Goal: Task Accomplishment & Management: Manage account settings

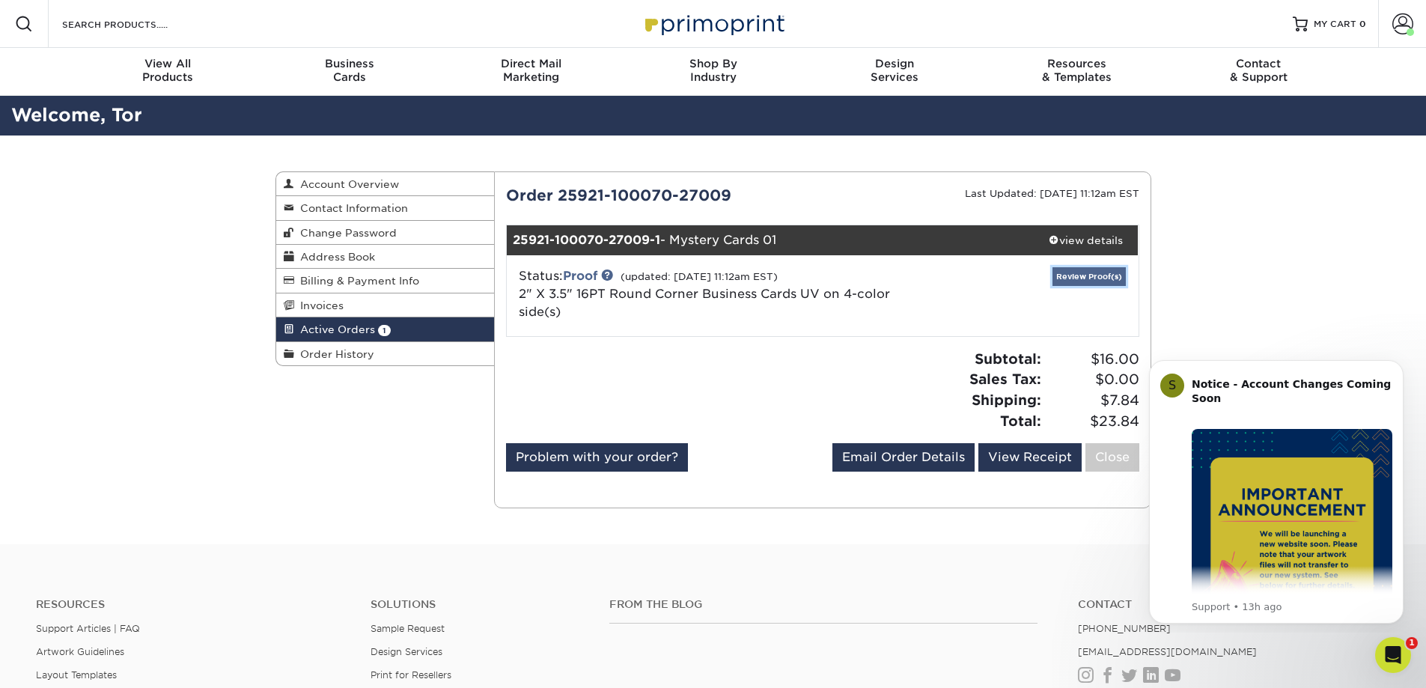
click at [1086, 286] on link "Review Proof(s)" at bounding box center [1089, 276] width 73 height 19
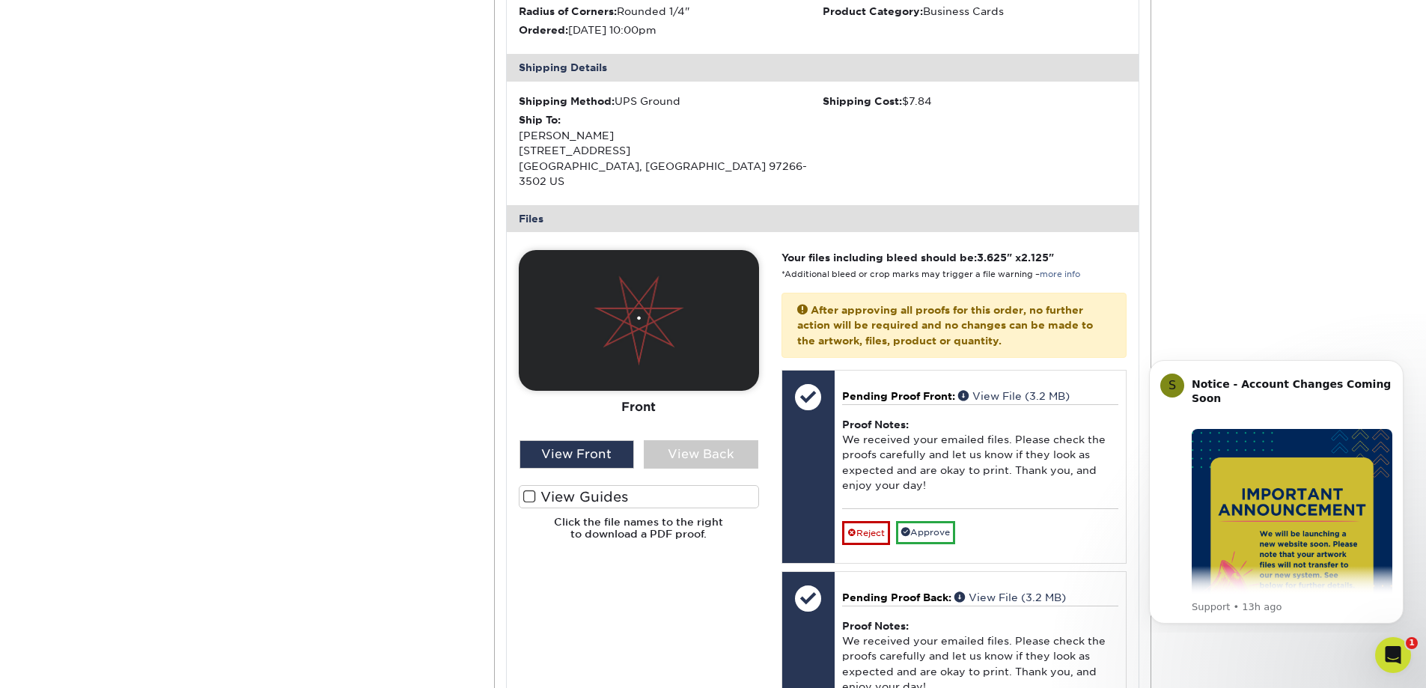
scroll to position [599, 0]
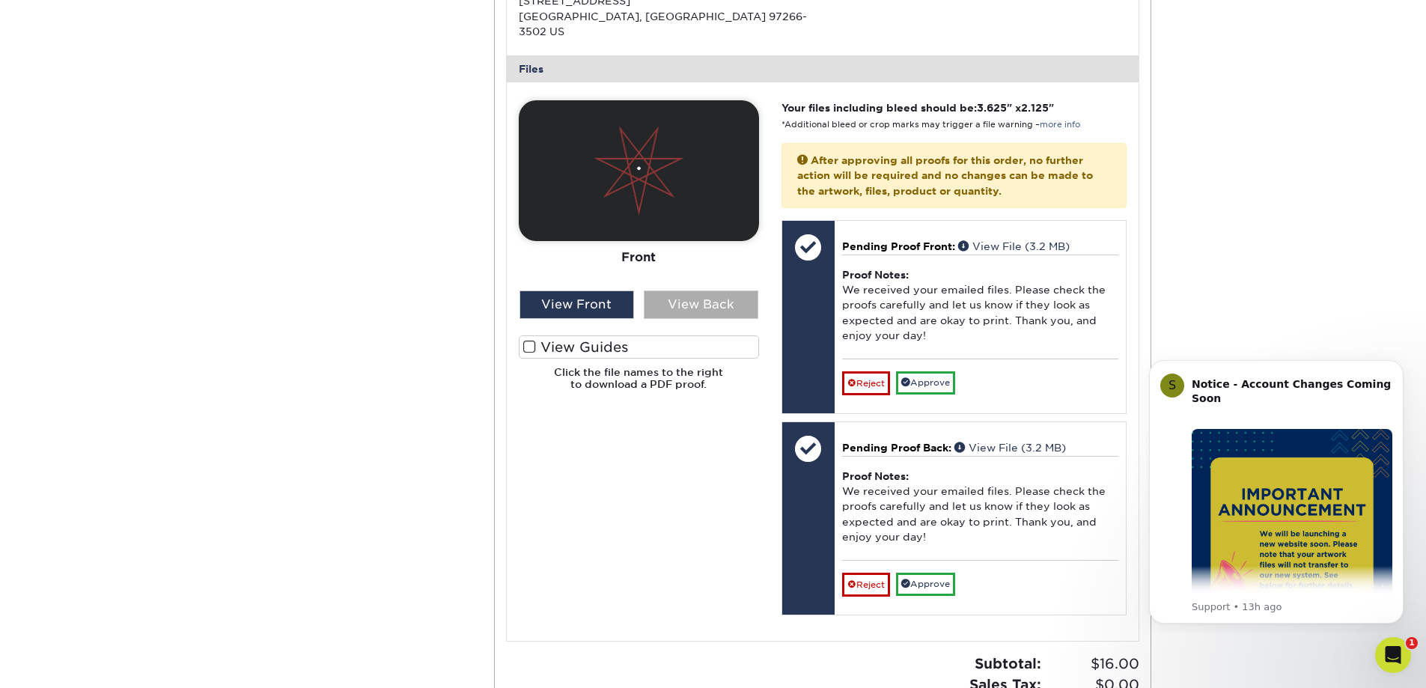
click at [702, 319] on div "View Back" at bounding box center [701, 305] width 115 height 28
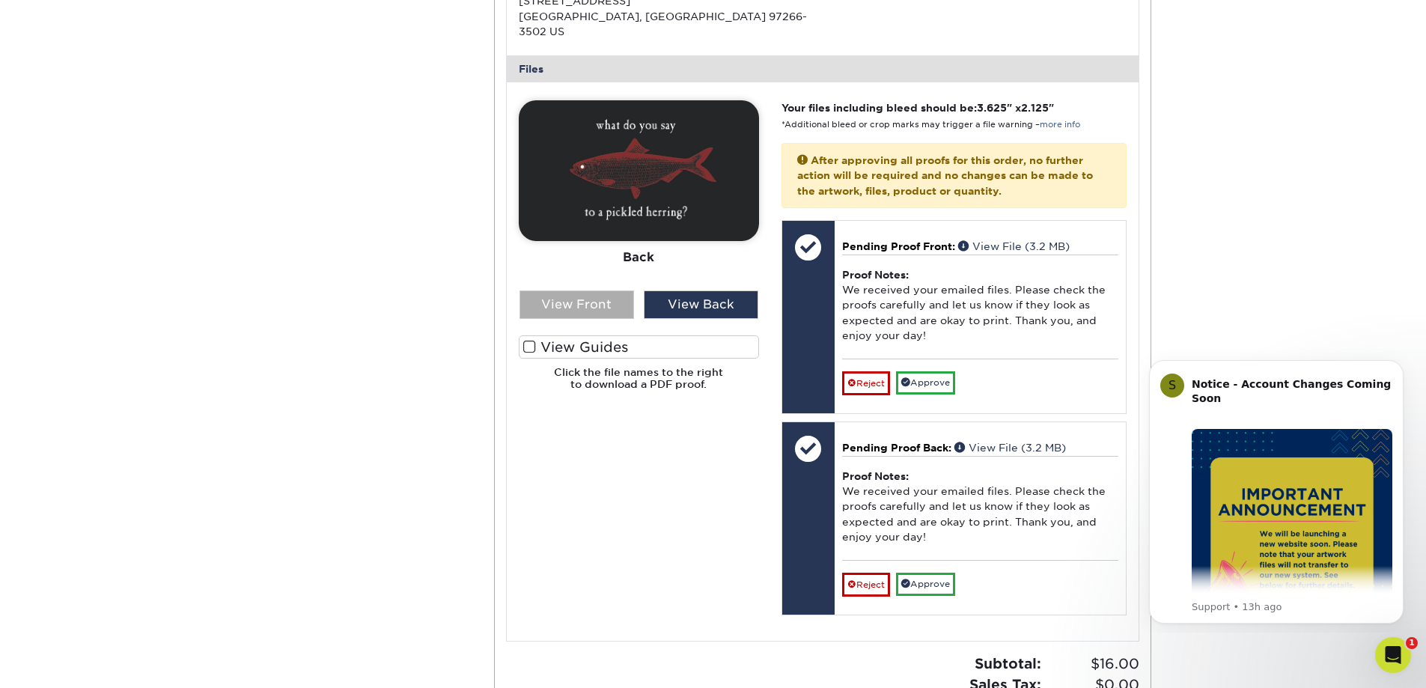
click at [589, 319] on div "View Front" at bounding box center [577, 305] width 115 height 28
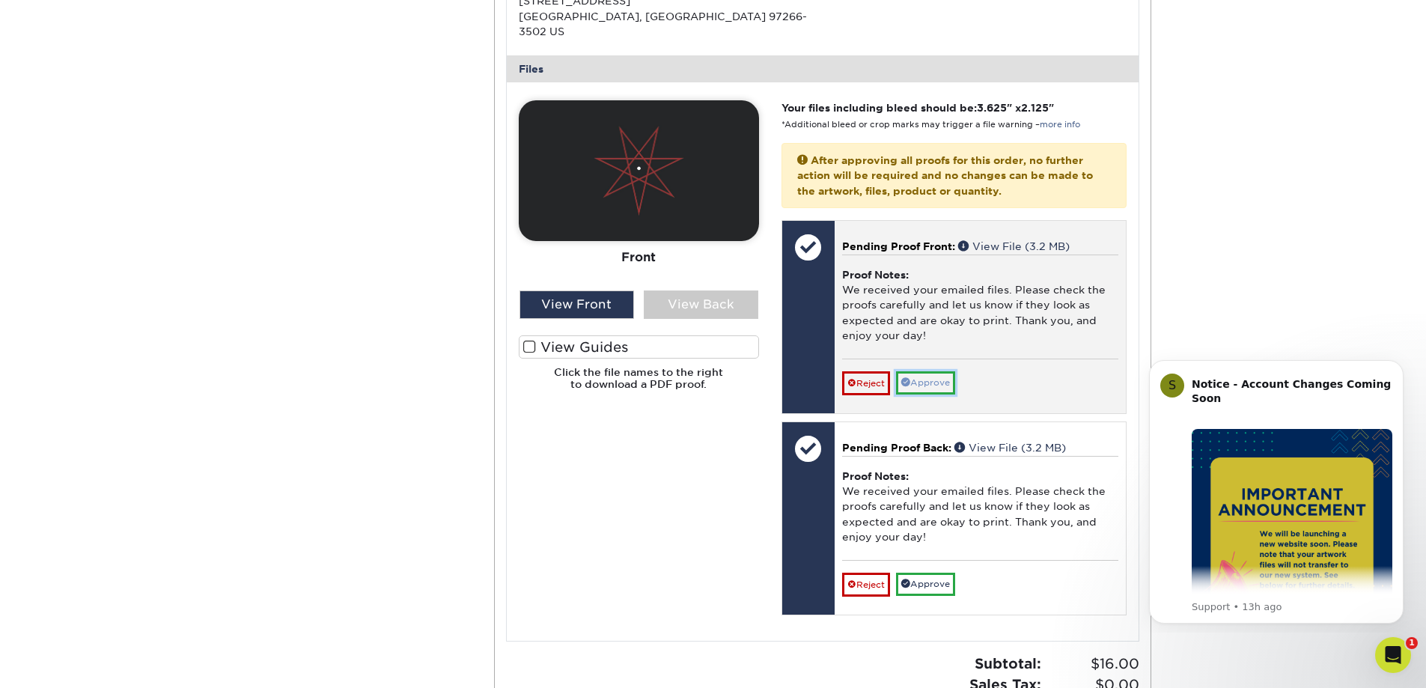
click at [955, 395] on link "Approve" at bounding box center [925, 382] width 59 height 23
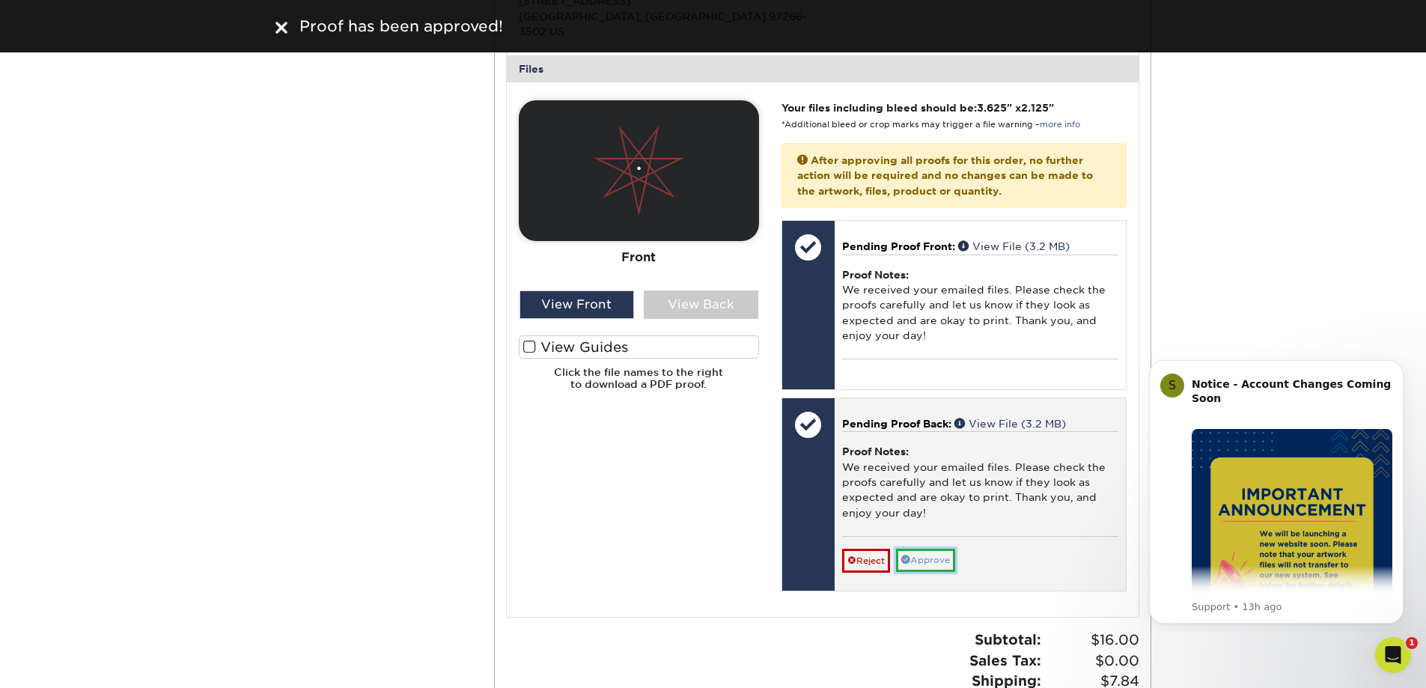
click at [946, 572] on link "Approve" at bounding box center [925, 560] width 59 height 23
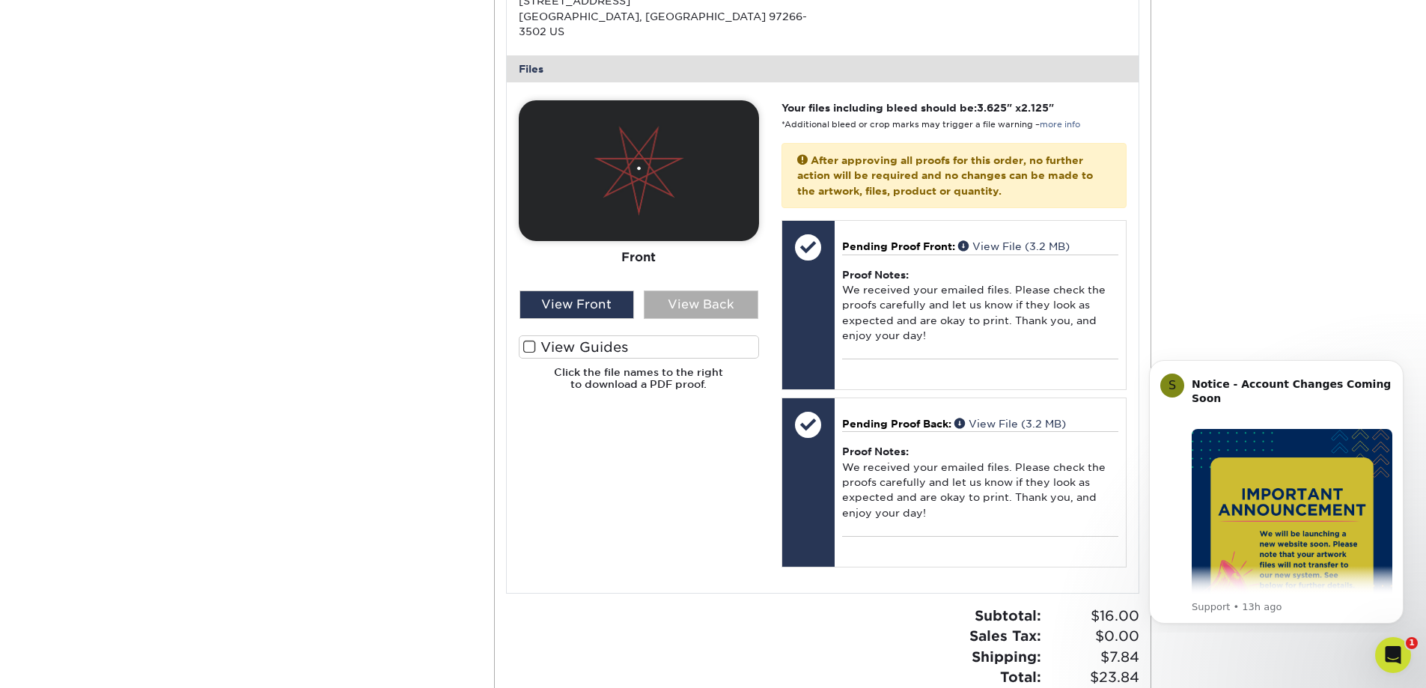
click at [722, 319] on div "View Back" at bounding box center [701, 305] width 115 height 28
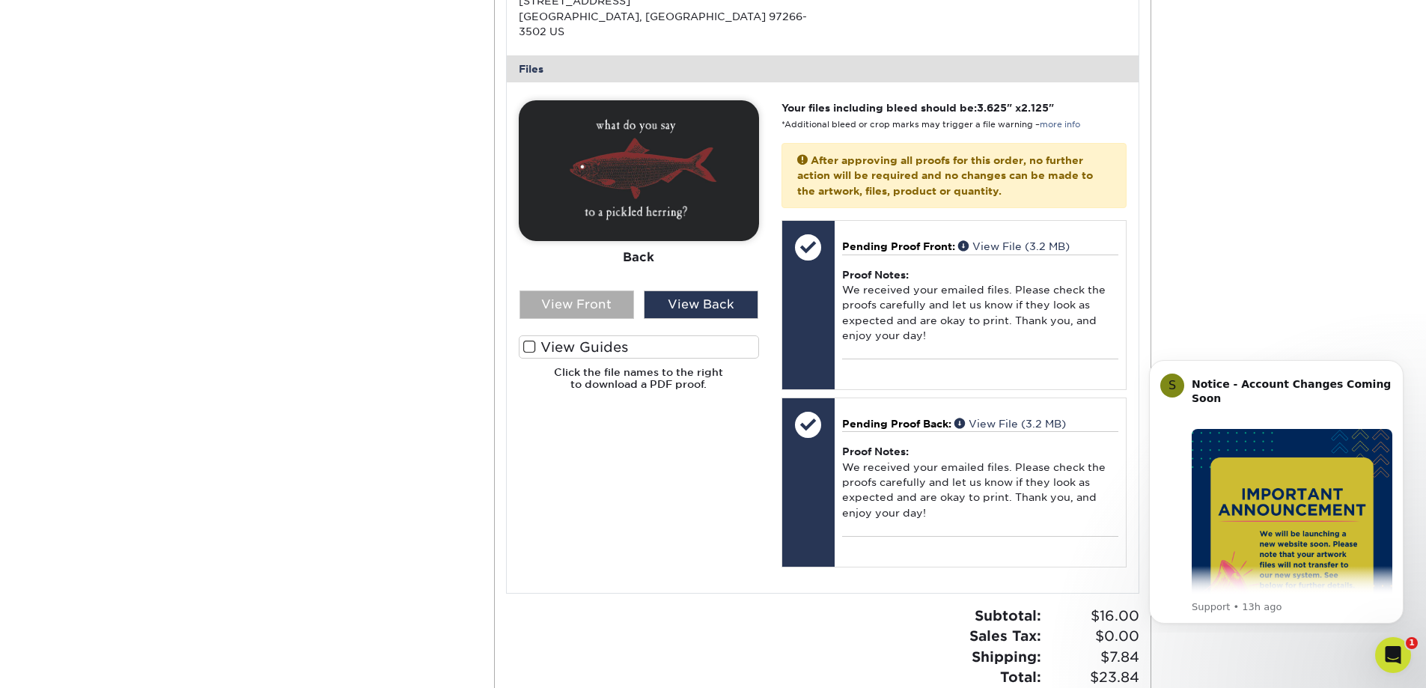
click at [591, 319] on div "View Front" at bounding box center [577, 305] width 115 height 28
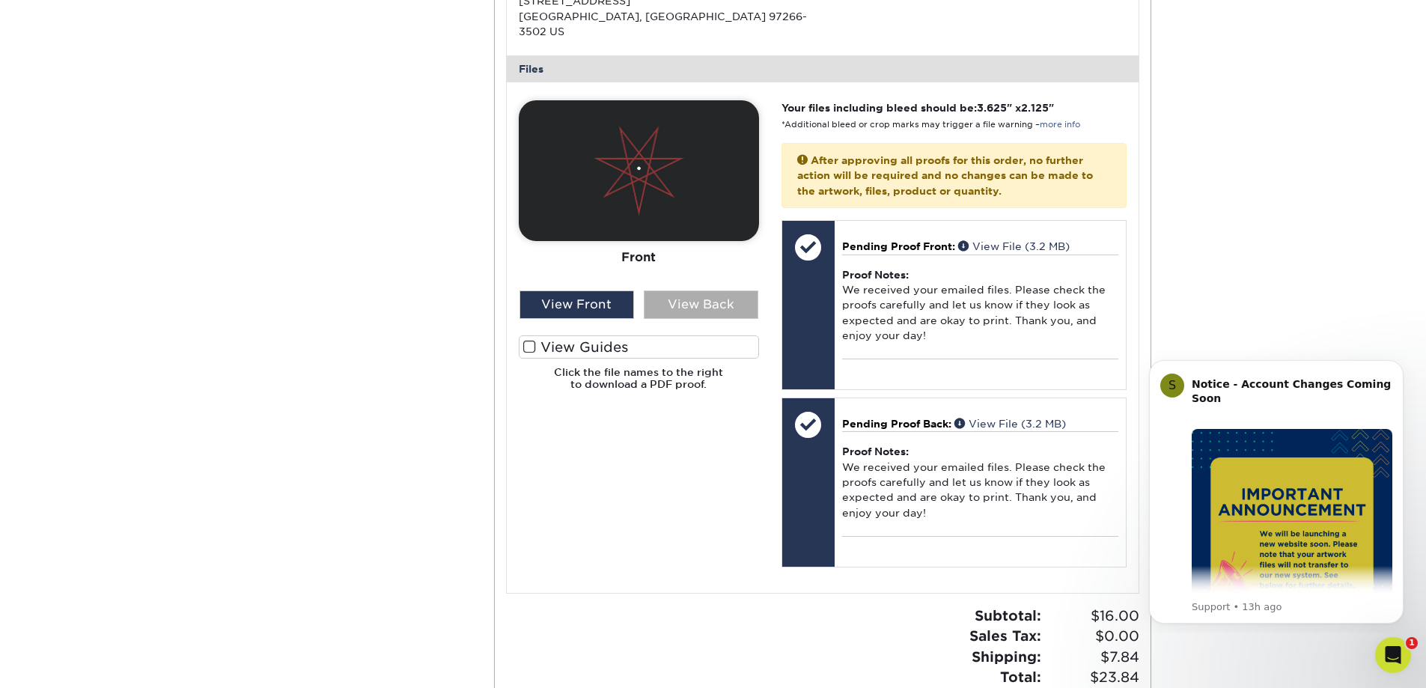
click at [733, 319] on div "View Back" at bounding box center [701, 305] width 115 height 28
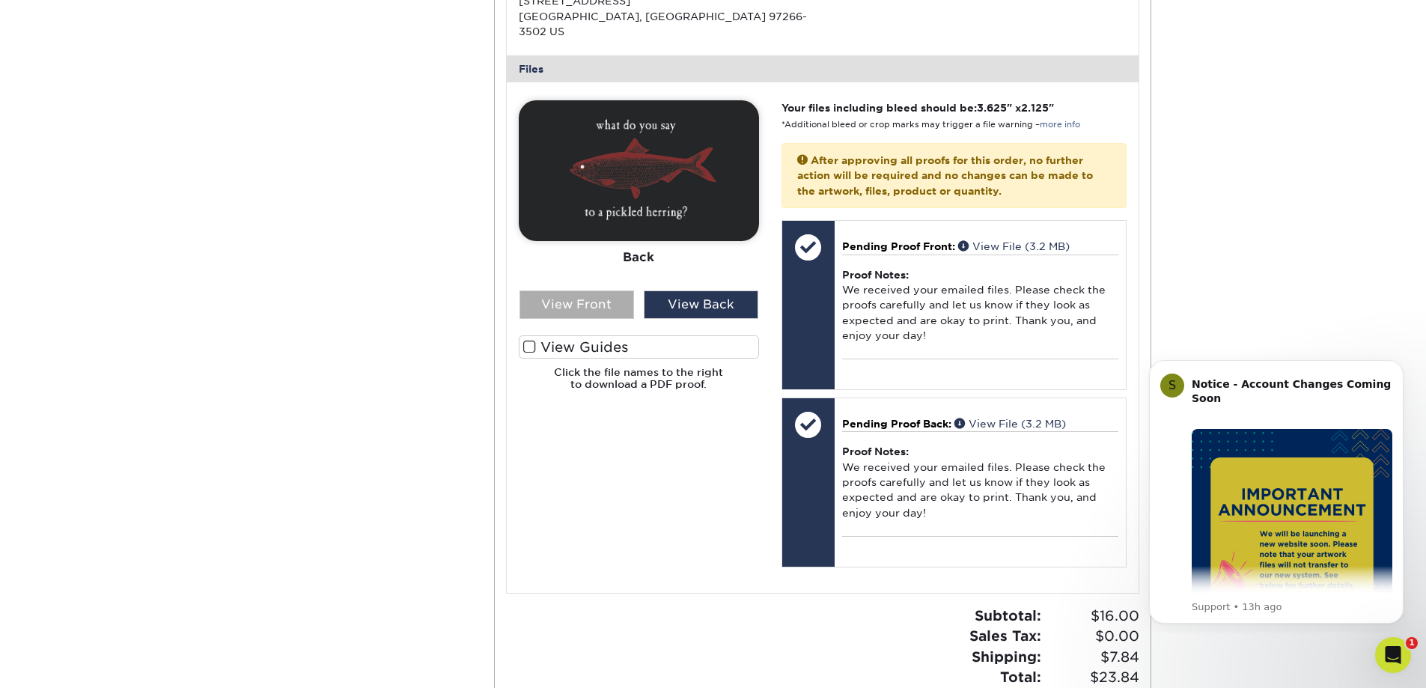
click at [582, 319] on div "View Front" at bounding box center [577, 305] width 115 height 28
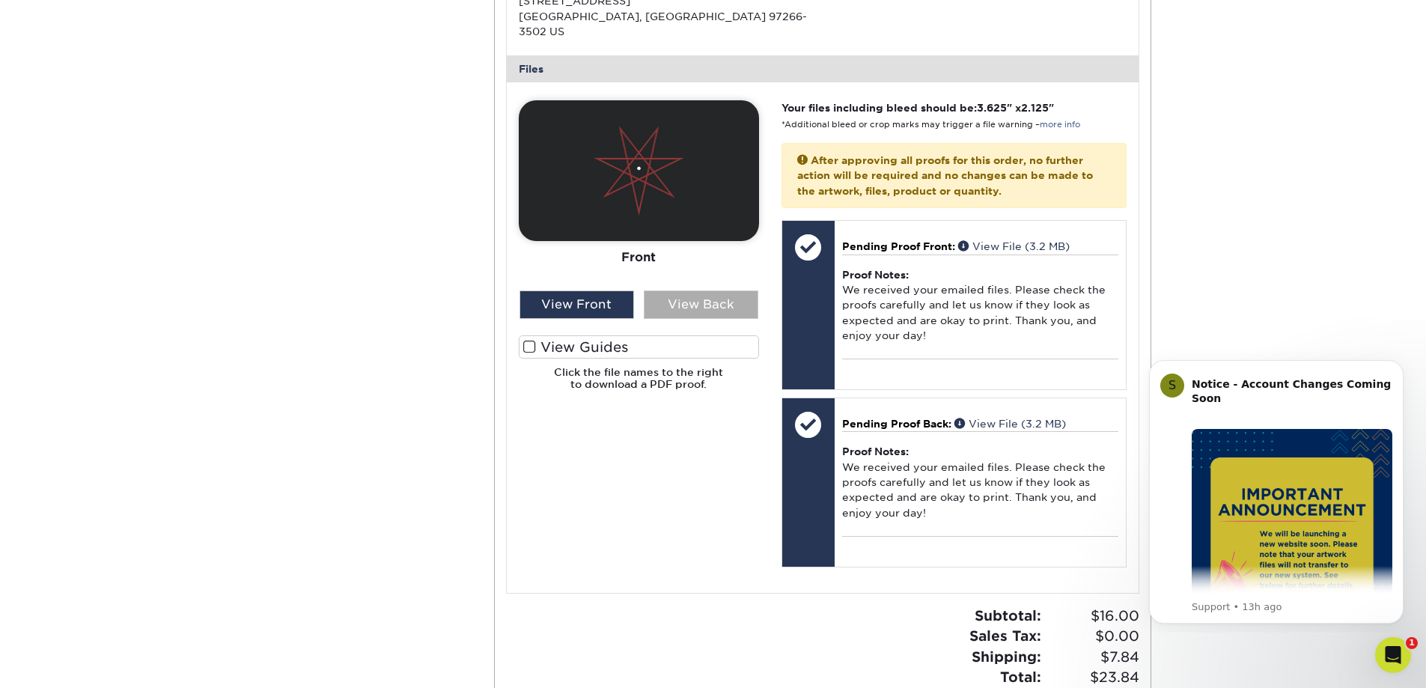
click at [708, 319] on div "View Back" at bounding box center [701, 305] width 115 height 28
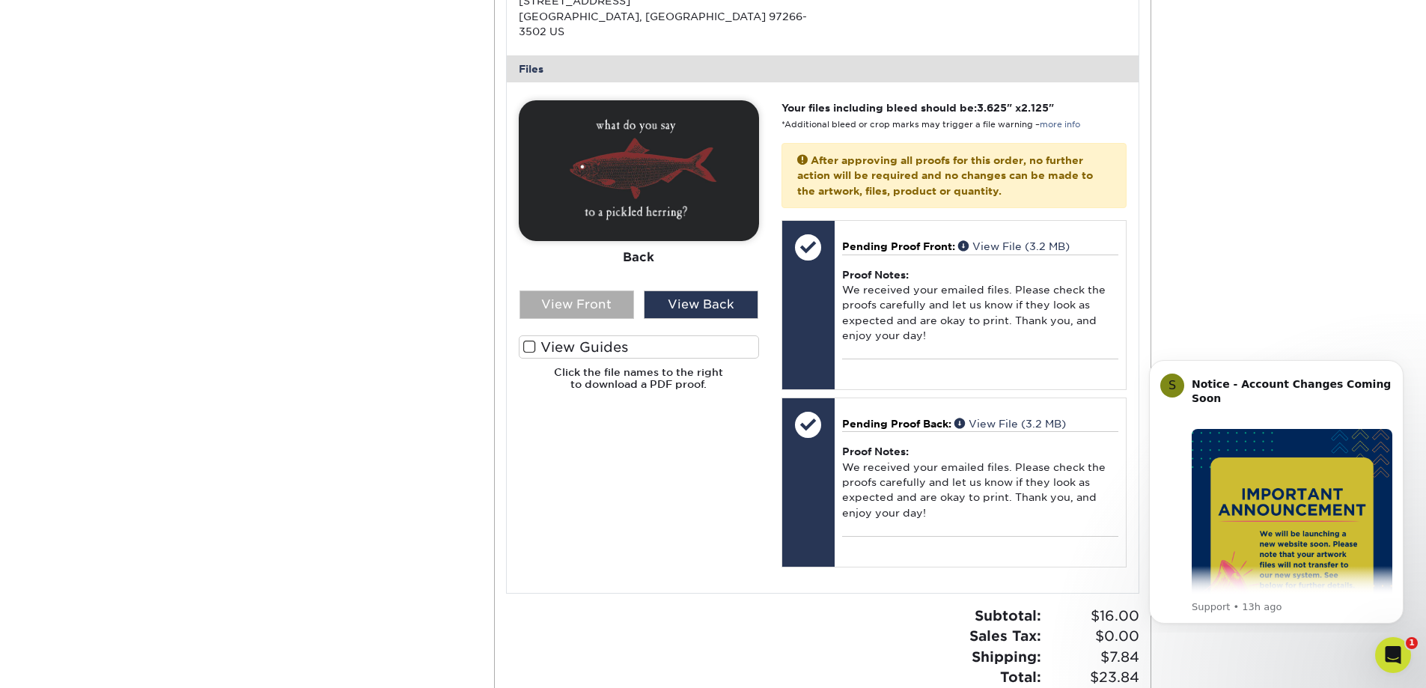
click at [604, 319] on div "View Front" at bounding box center [577, 305] width 115 height 28
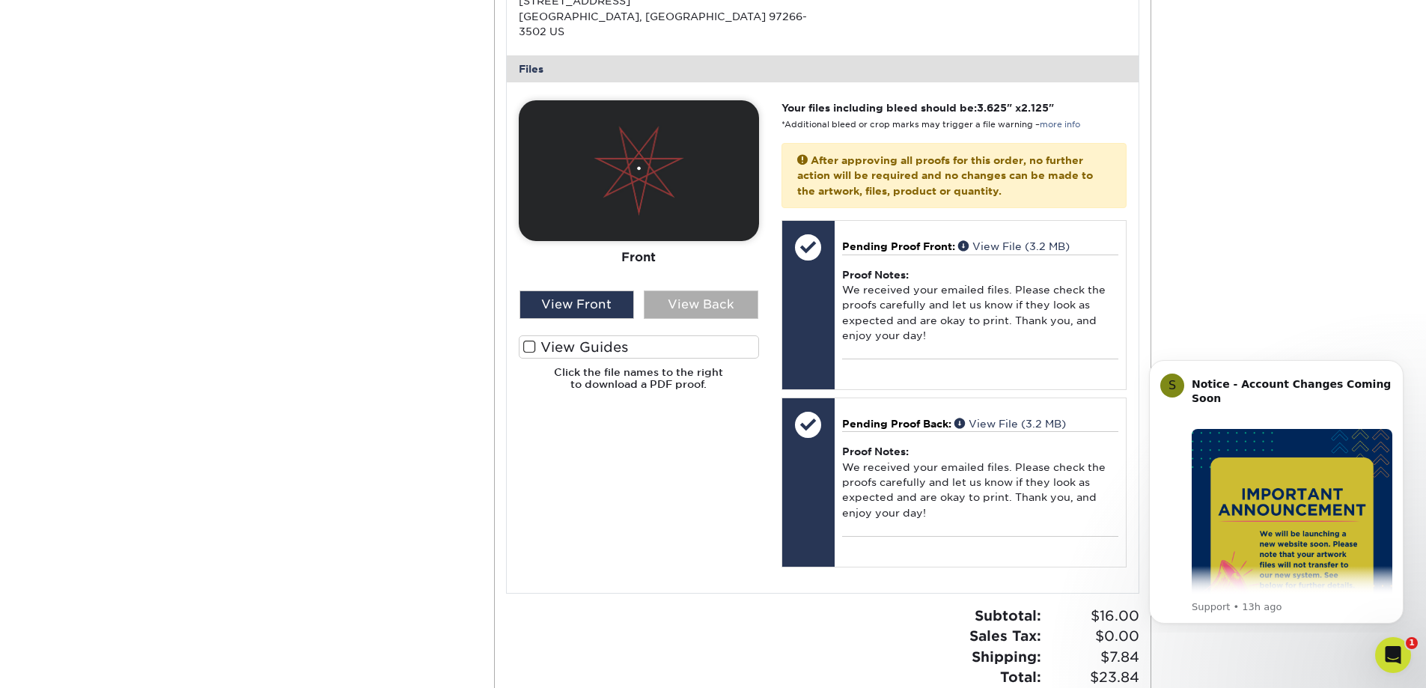
click at [709, 319] on div "View Back" at bounding box center [701, 305] width 115 height 28
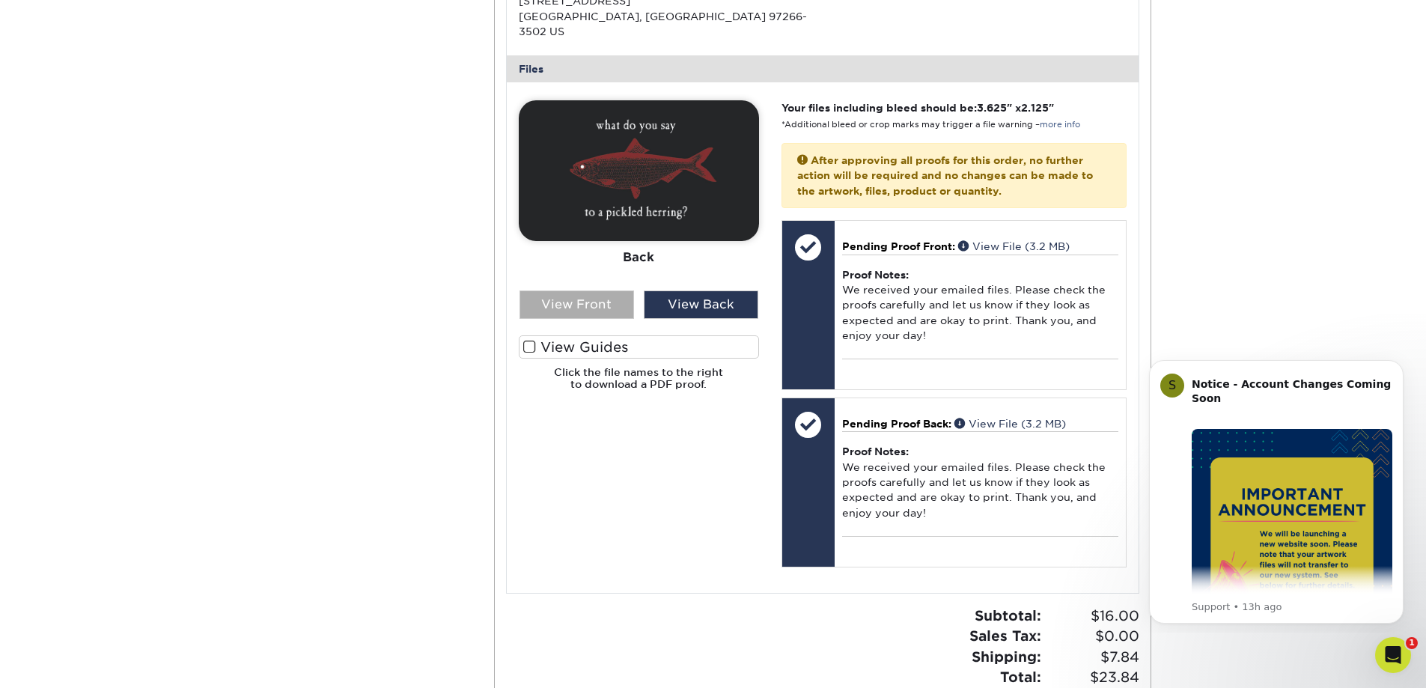
click at [594, 319] on div "View Front" at bounding box center [577, 305] width 115 height 28
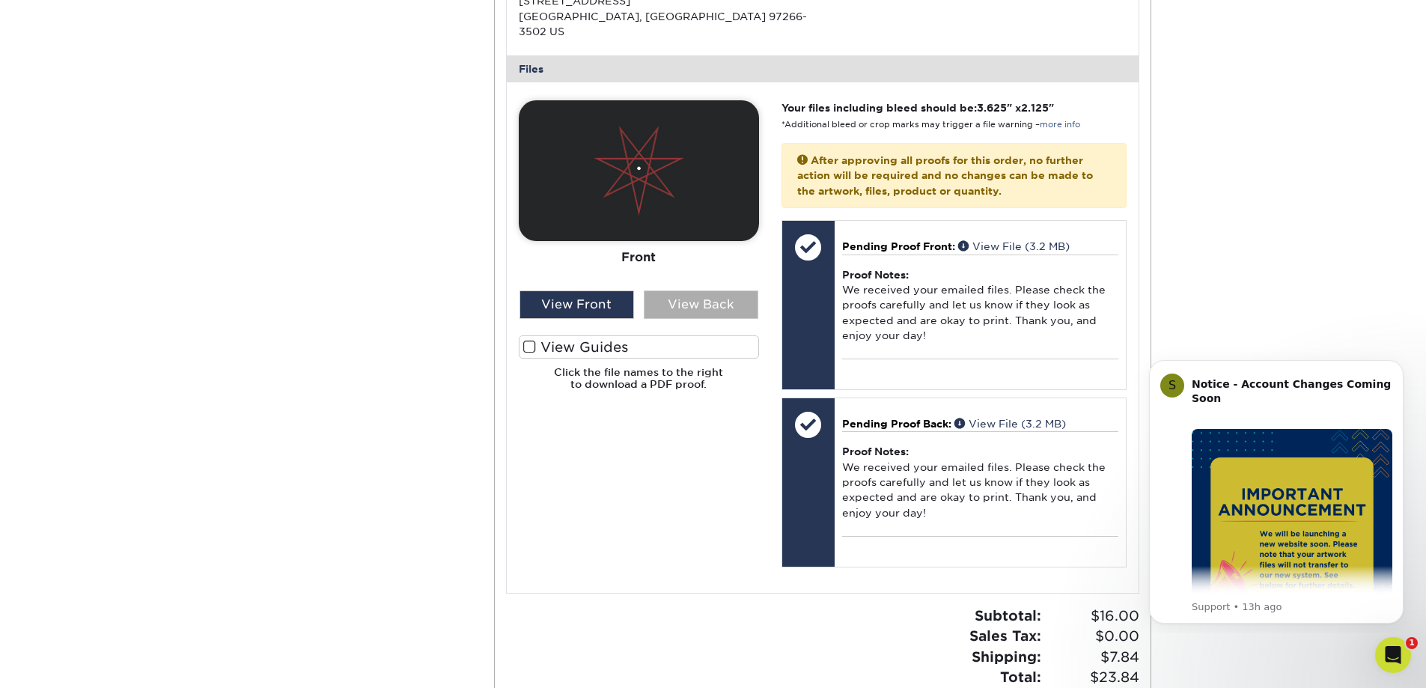
click at [724, 319] on div "View Back" at bounding box center [701, 305] width 115 height 28
